Goal: Information Seeking & Learning: Understand process/instructions

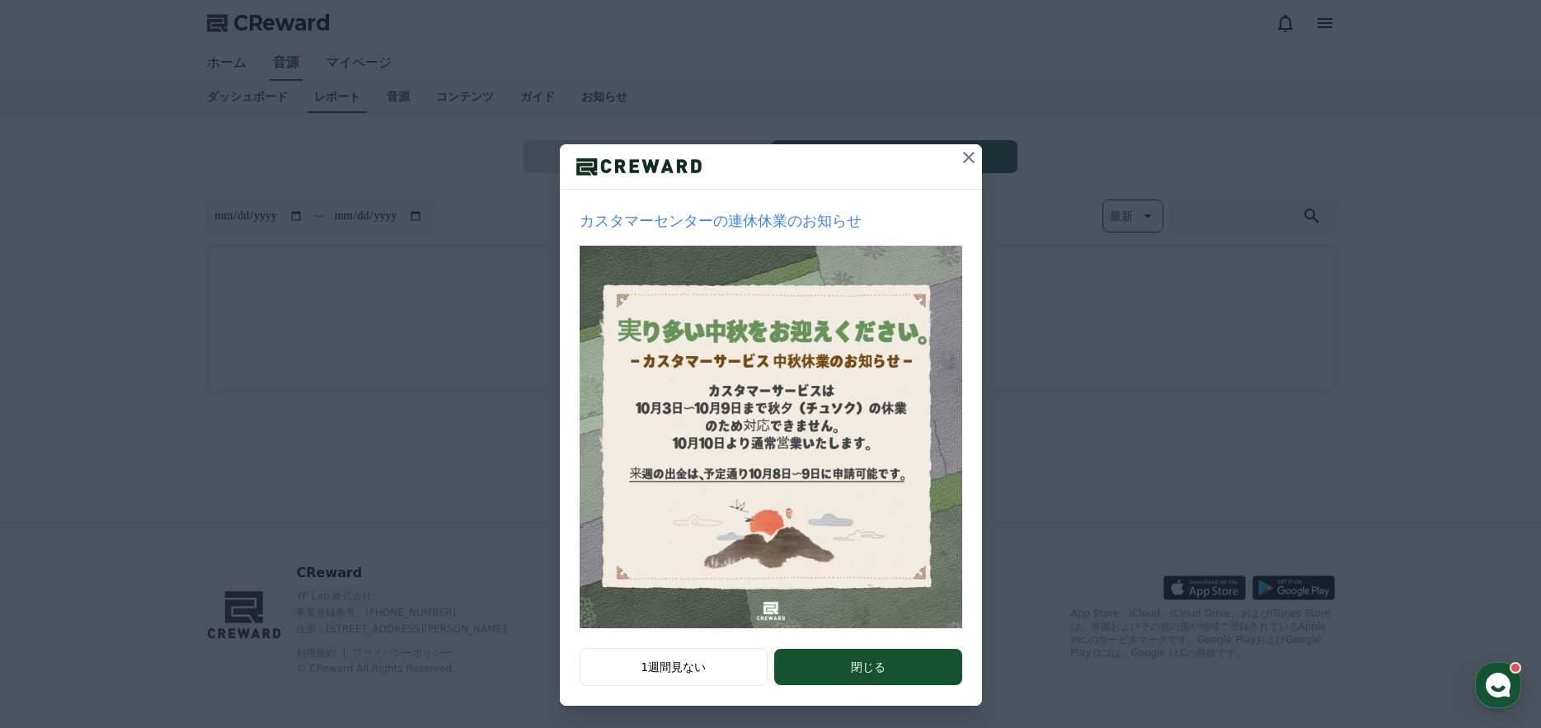
scroll to position [58, 0]
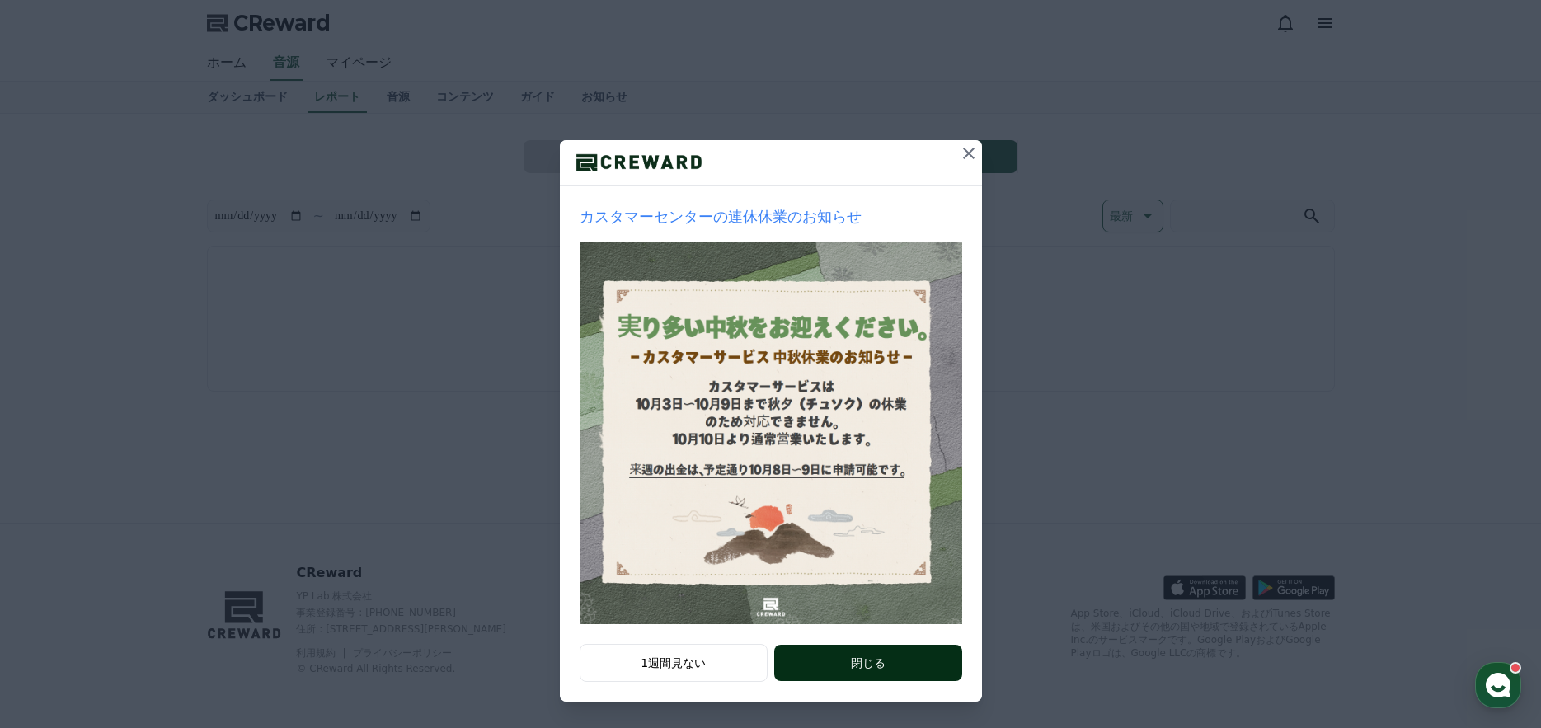
click at [857, 672] on button "閉じる" at bounding box center [867, 663] width 187 height 36
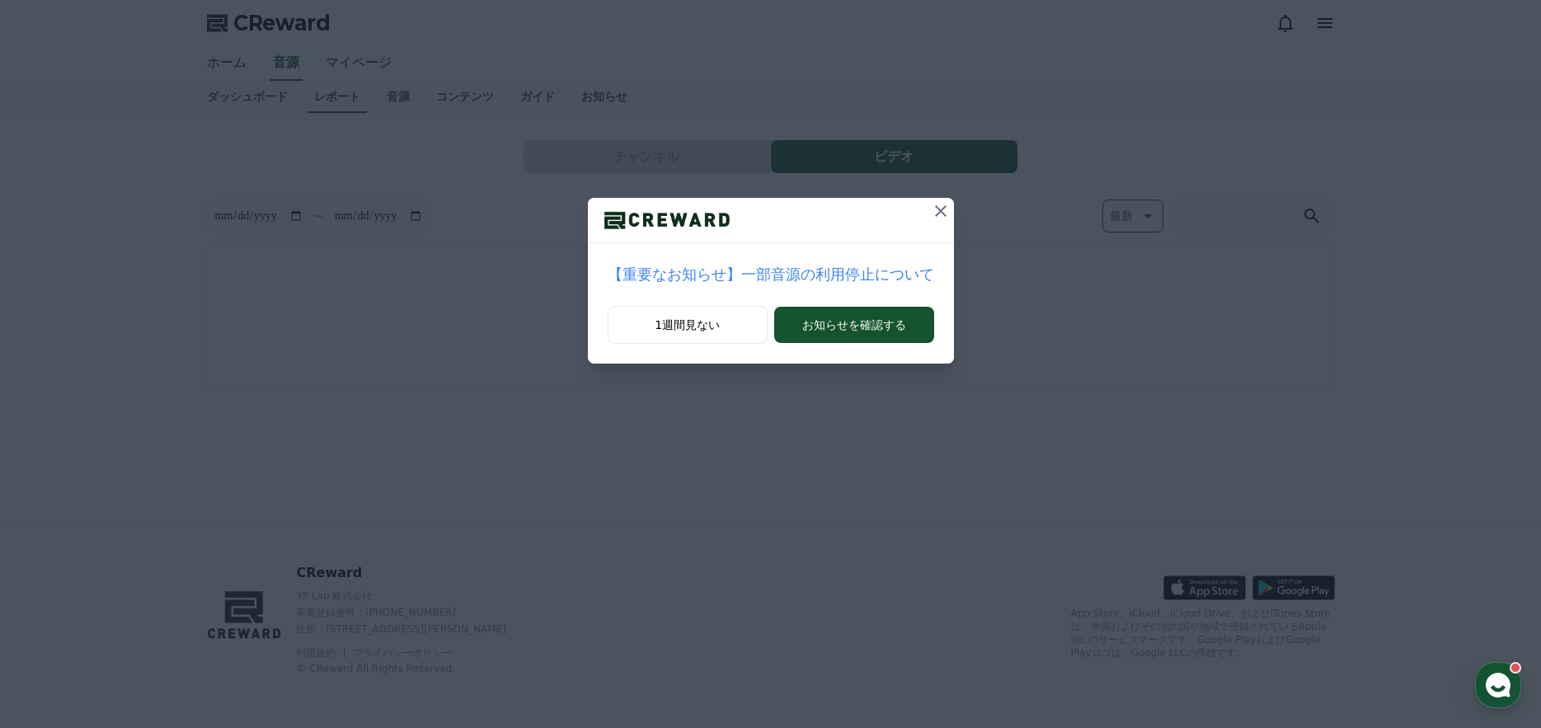
click at [931, 213] on icon at bounding box center [941, 211] width 20 height 20
click at [933, 211] on icon at bounding box center [933, 211] width 20 height 20
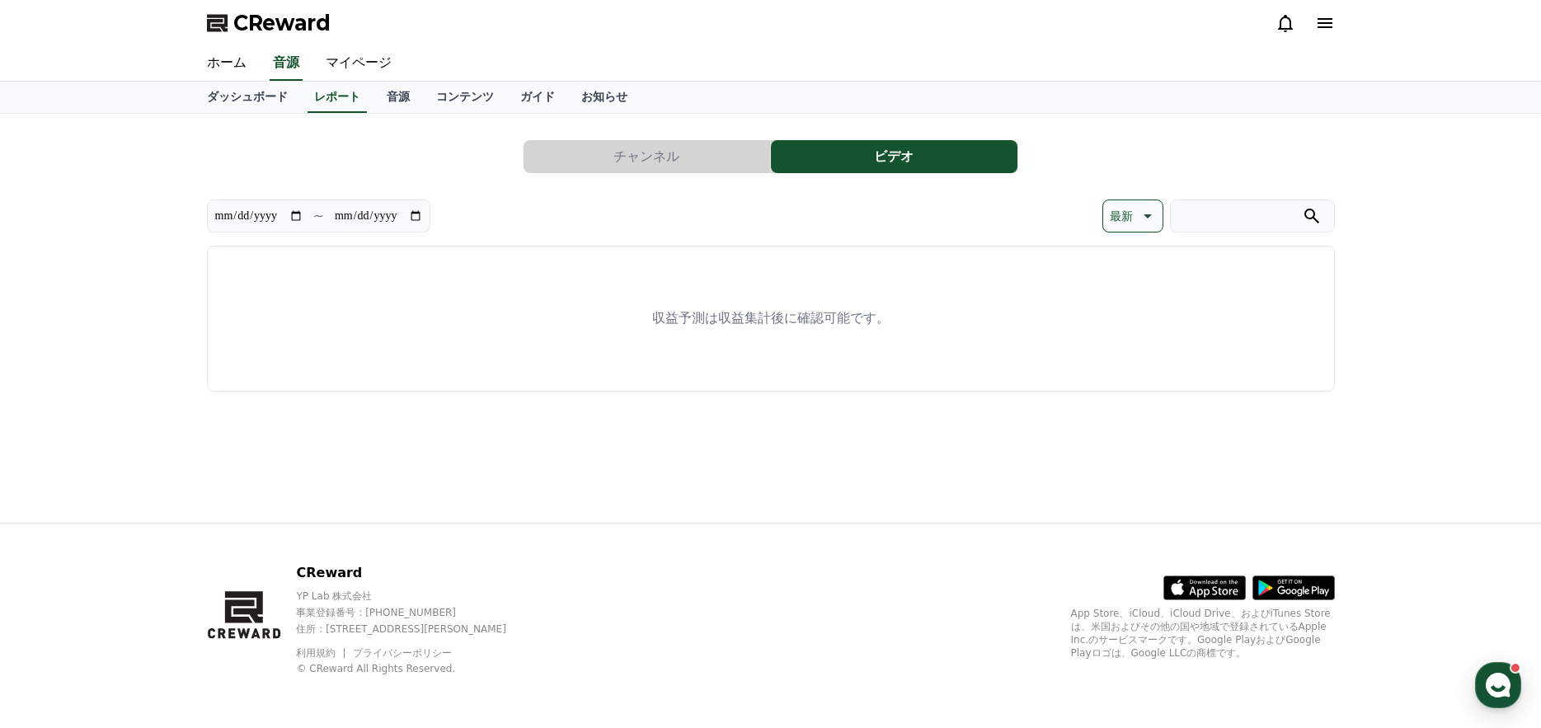
click at [752, 322] on p "収益予測は収益集計後に確認可能です。" at bounding box center [770, 318] width 237 height 20
click at [326, 62] on link "マイページ" at bounding box center [358, 63] width 92 height 35
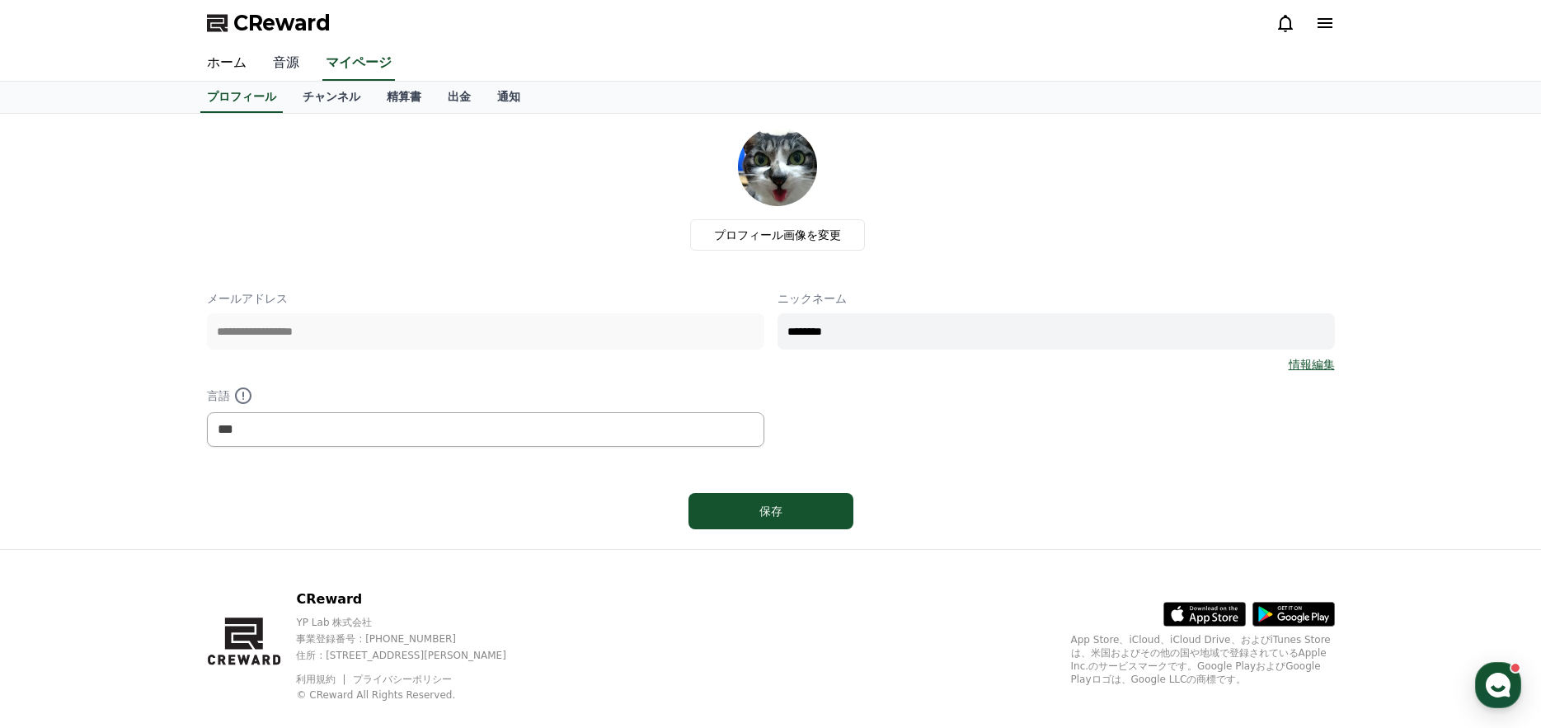
click at [274, 67] on link "音源" at bounding box center [286, 63] width 53 height 35
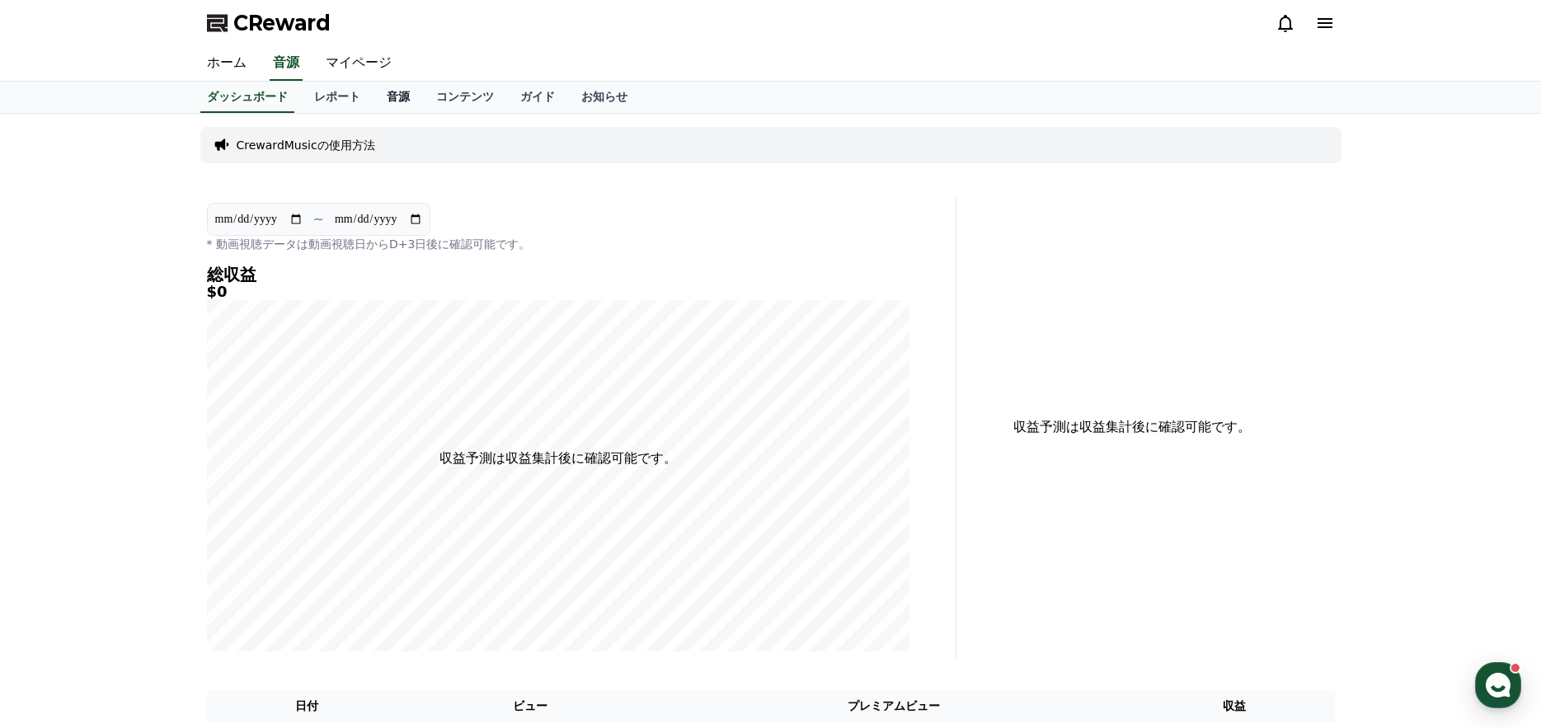
click at [373, 92] on link "音源" at bounding box center [397, 97] width 49 height 31
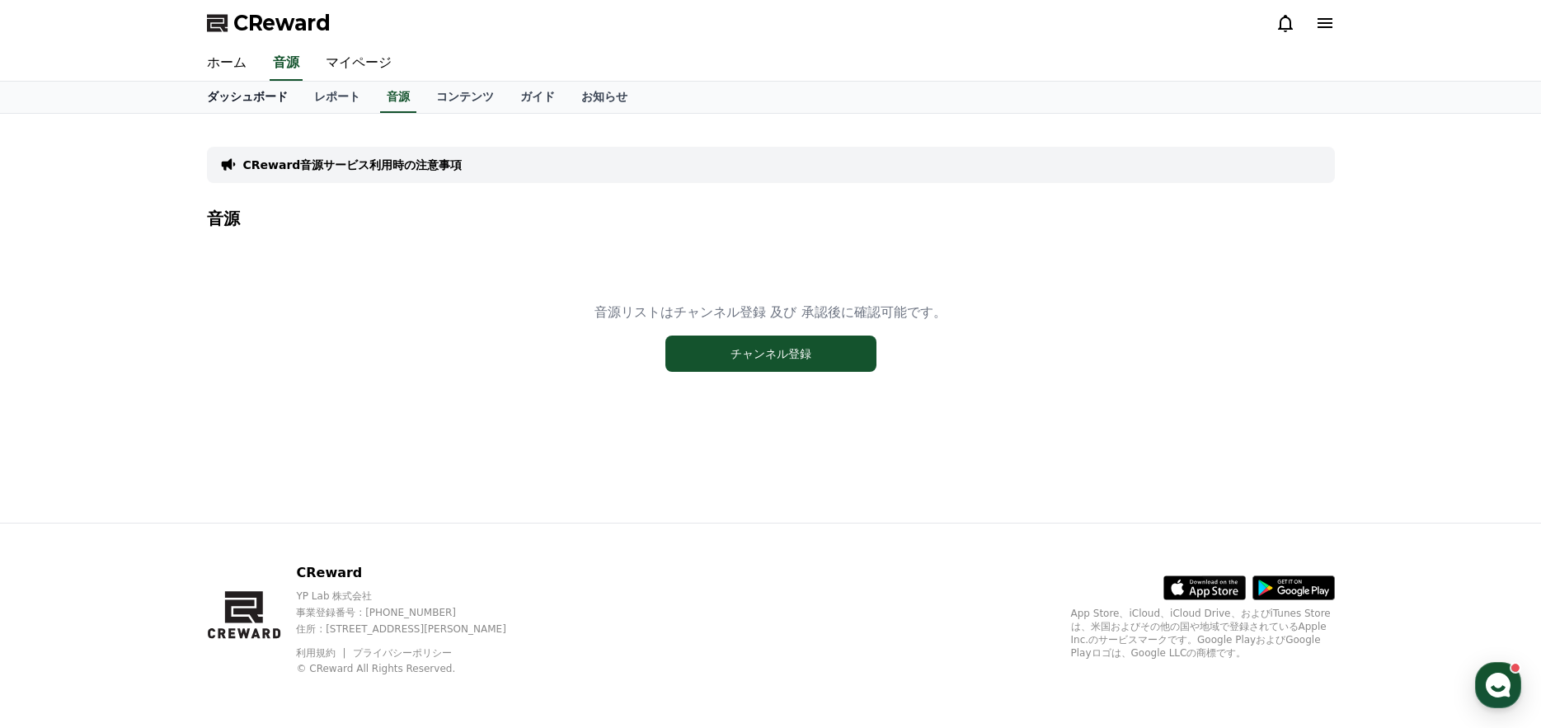
click at [228, 106] on link "ダッシュボード" at bounding box center [247, 97] width 107 height 31
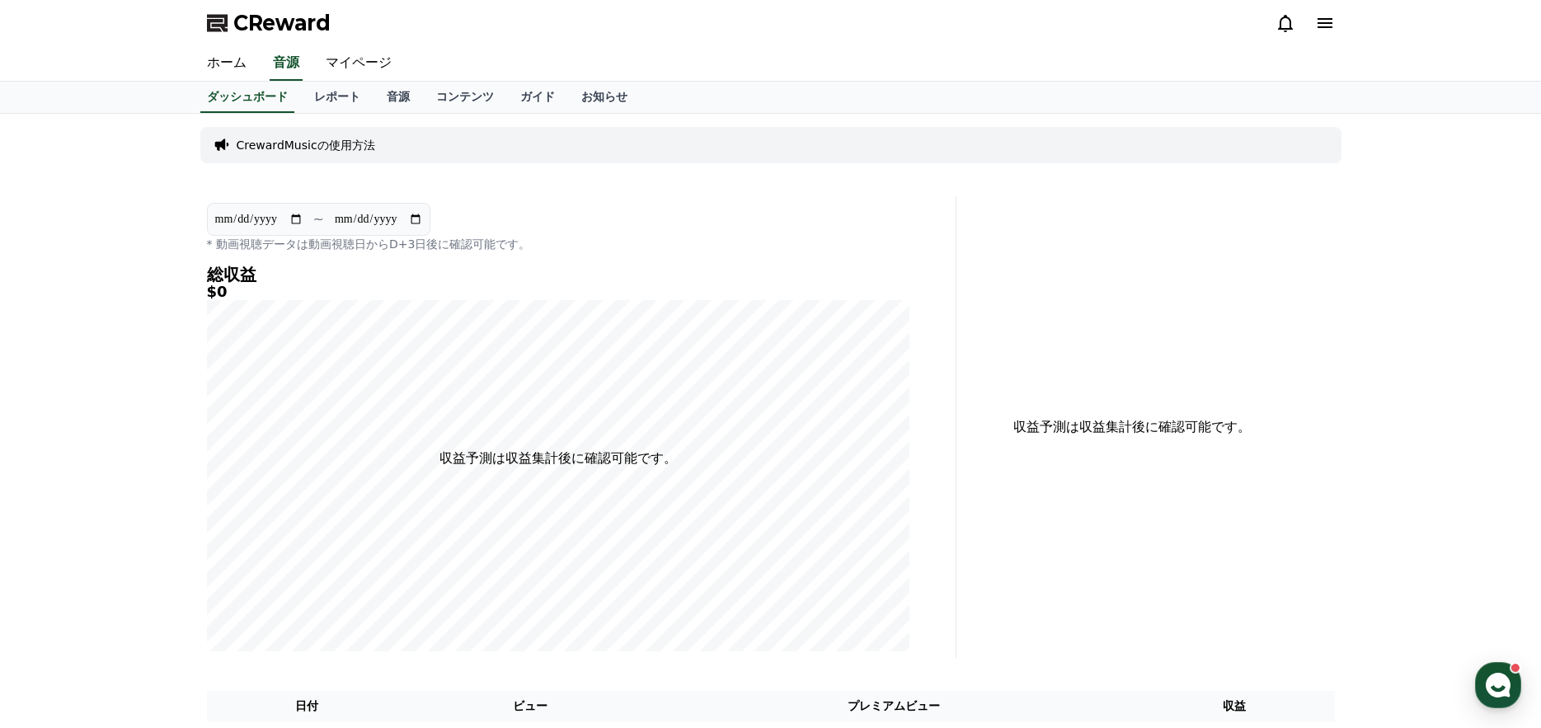
click at [298, 141] on p "CrewardMusicの使用方法" at bounding box center [306, 145] width 139 height 16
